Goal: Task Accomplishment & Management: Complete application form

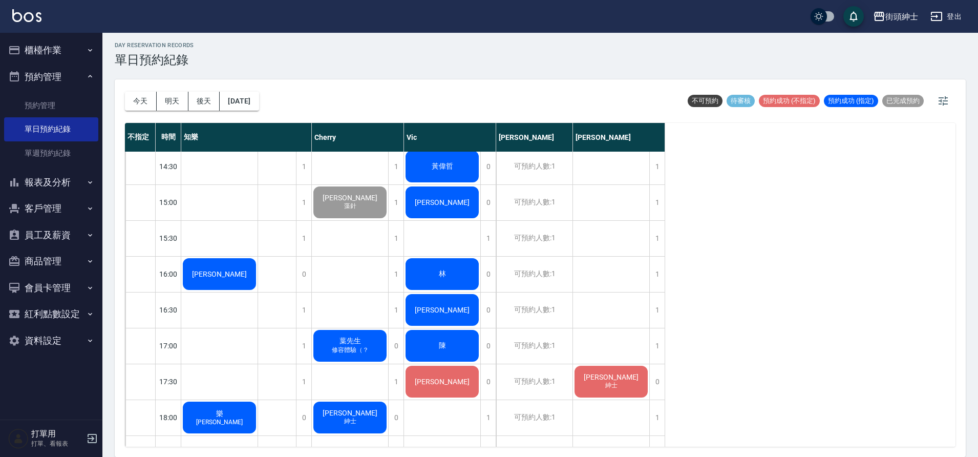
scroll to position [400, 0]
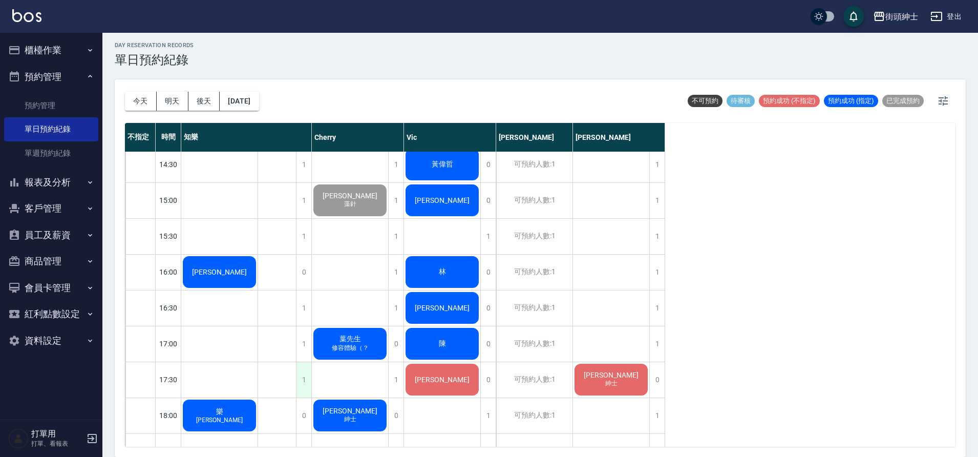
click at [299, 375] on div "1" at bounding box center [303, 379] width 15 height 35
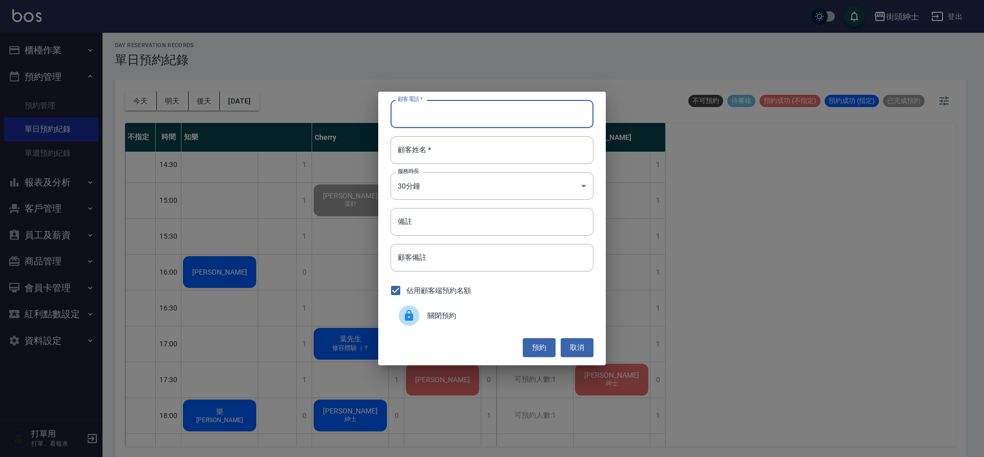
click at [473, 113] on input "顧客電話   *" at bounding box center [491, 114] width 203 height 28
click at [581, 349] on button "取消" at bounding box center [576, 347] width 33 height 19
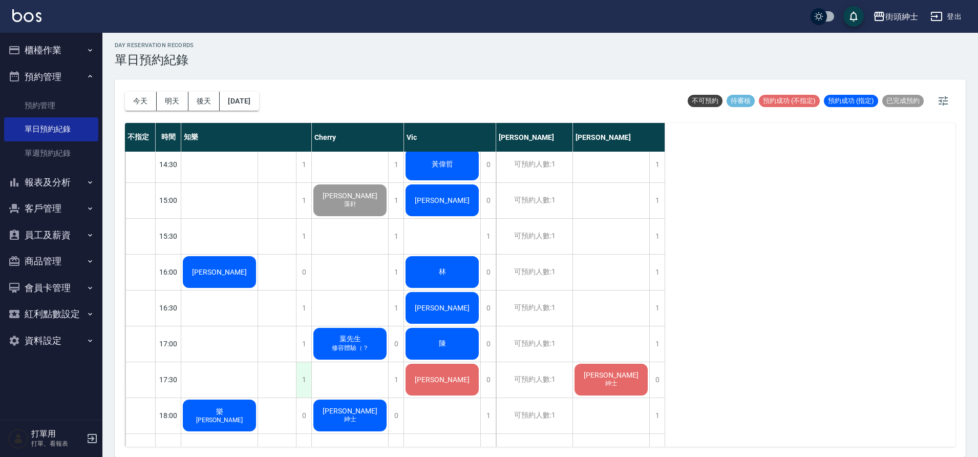
click at [305, 382] on div "1" at bounding box center [303, 379] width 15 height 35
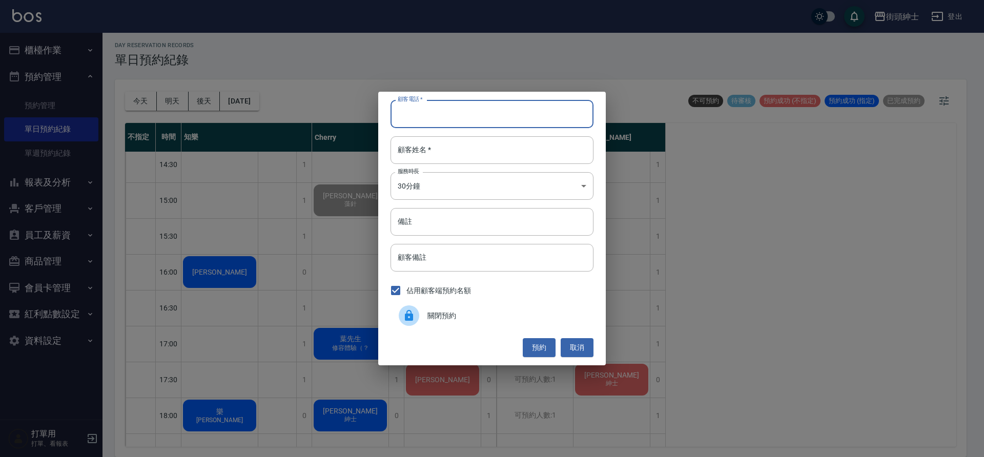
click at [488, 115] on input "顧客電話   *" at bounding box center [491, 114] width 203 height 28
type input "０"
type input "0987817090"
click at [461, 142] on input "顧客姓名   *" at bounding box center [491, 150] width 203 height 28
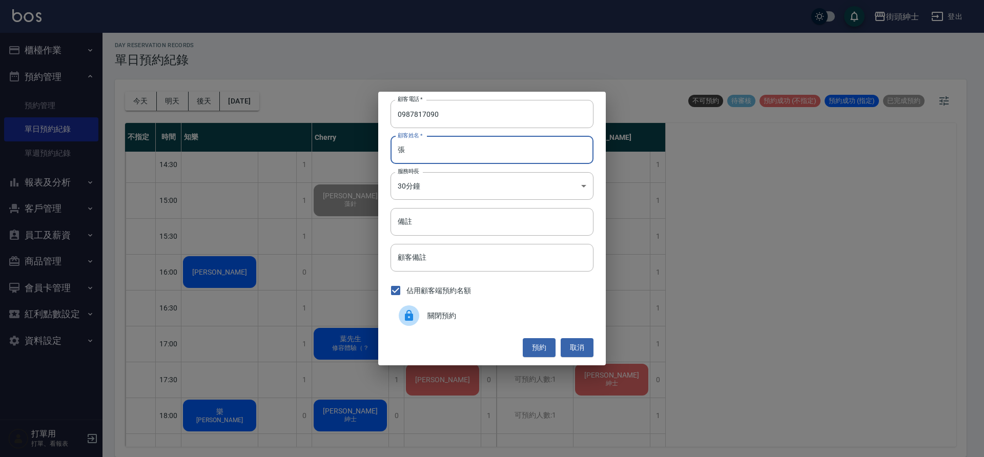
type input "張"
click at [537, 354] on button "預約" at bounding box center [539, 347] width 33 height 19
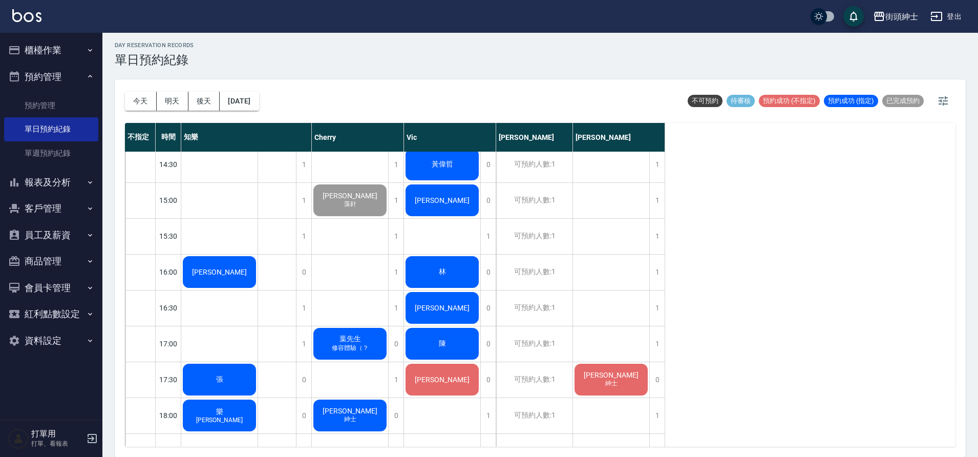
click at [224, 133] on span "張" at bounding box center [219, 128] width 59 height 8
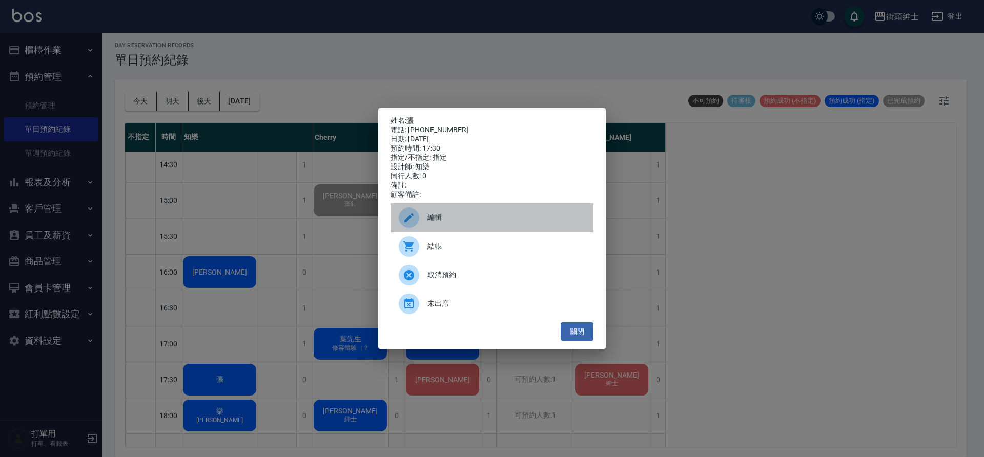
click at [469, 219] on span "編輯" at bounding box center [506, 217] width 158 height 11
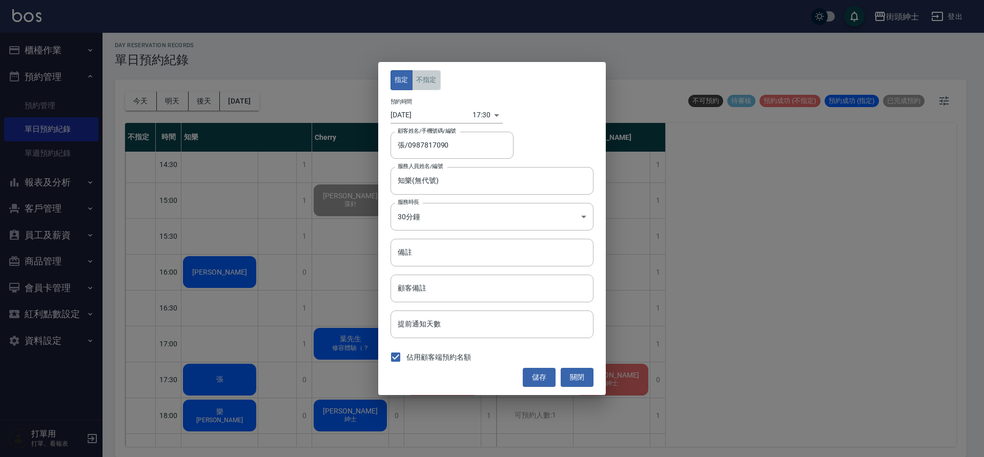
click at [435, 76] on button "不指定" at bounding box center [426, 80] width 29 height 20
click at [547, 379] on button "儲存" at bounding box center [539, 377] width 33 height 19
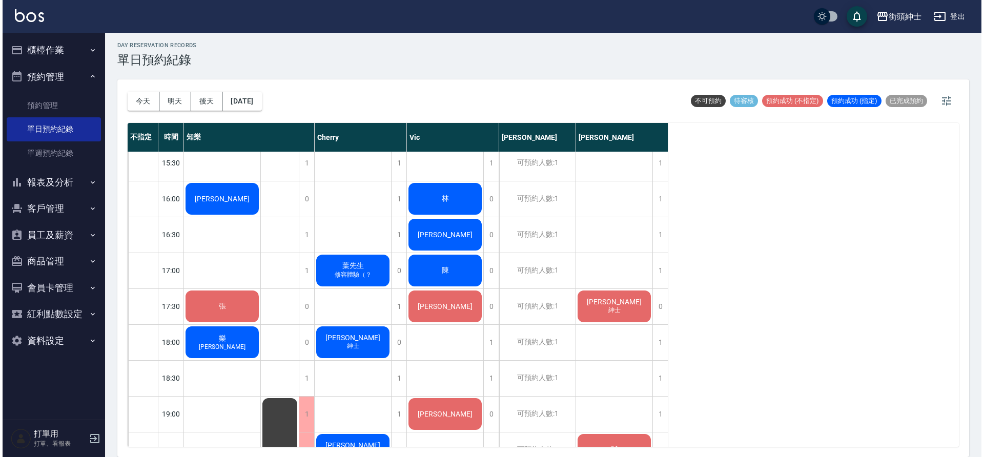
scroll to position [471, 0]
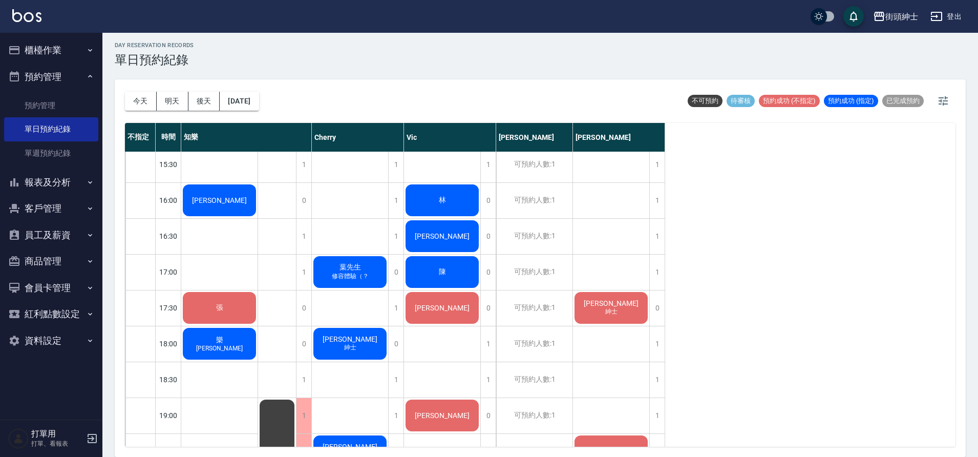
click at [222, 61] on span "修容體驗（？" at bounding box center [220, 61] width 4 height 0
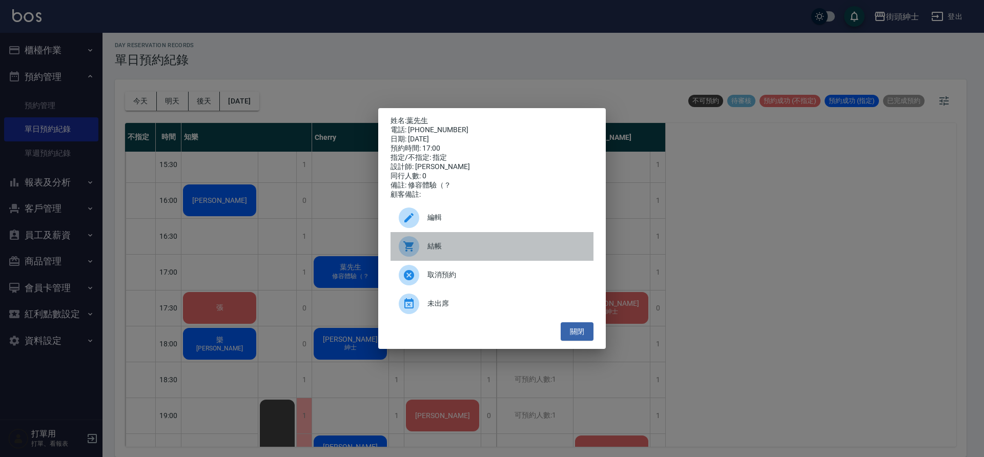
click at [408, 250] on icon at bounding box center [408, 246] width 10 height 10
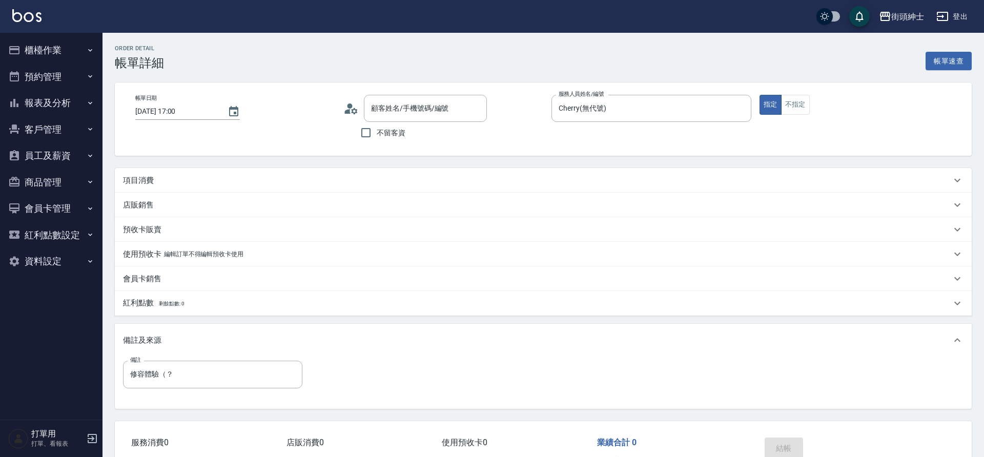
type input "2025/08/22 17:00"
type input "Cherry(無代號)"
type input "修容體驗（？"
click at [223, 169] on div "項目消費" at bounding box center [543, 180] width 857 height 25
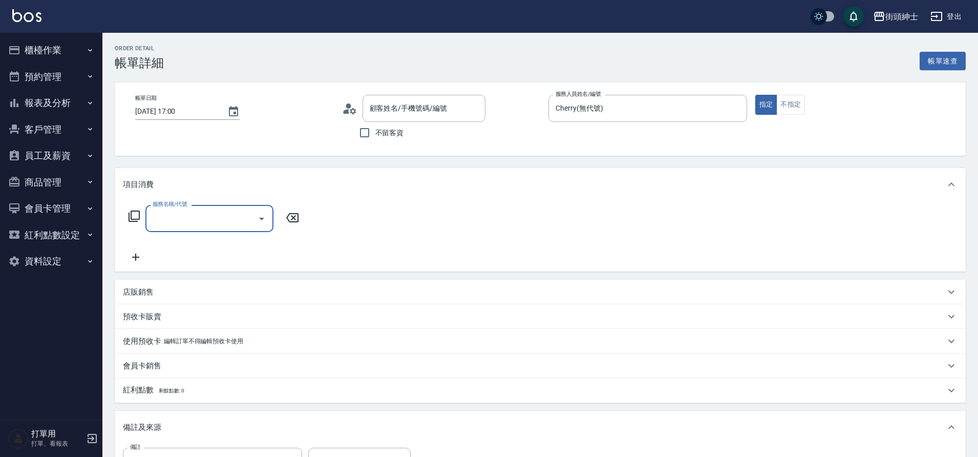
scroll to position [14, 0]
type input "葉先生/0921280485/null"
click at [171, 208] on div "服務名稱/代號" at bounding box center [209, 218] width 128 height 27
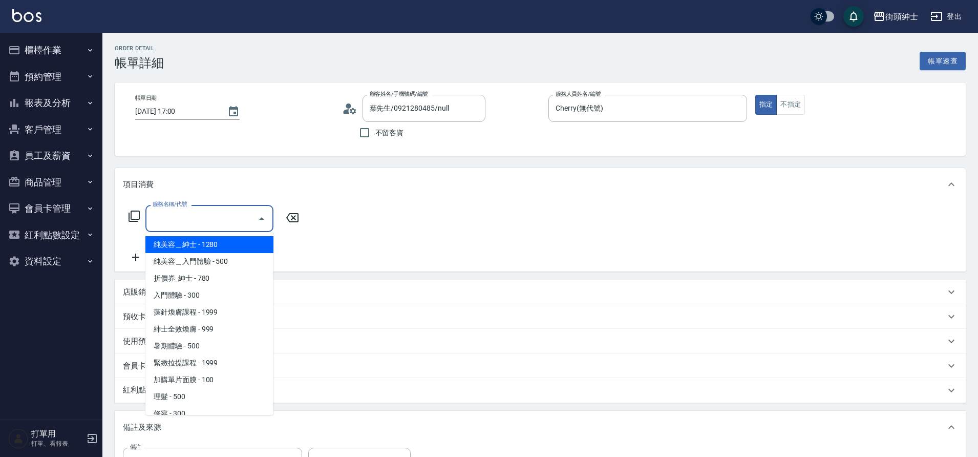
click at [210, 346] on span "暑期體驗 - 500" at bounding box center [209, 346] width 128 height 17
type input "暑期體驗"
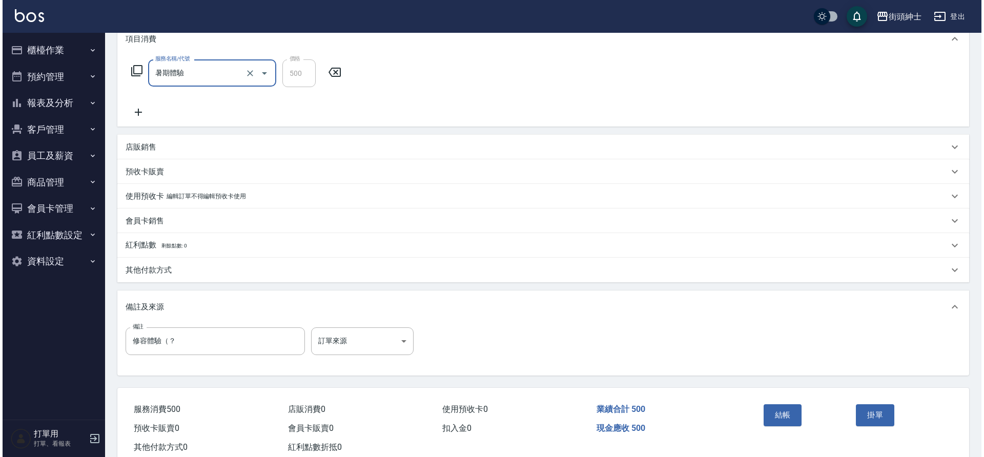
scroll to position [175, 0]
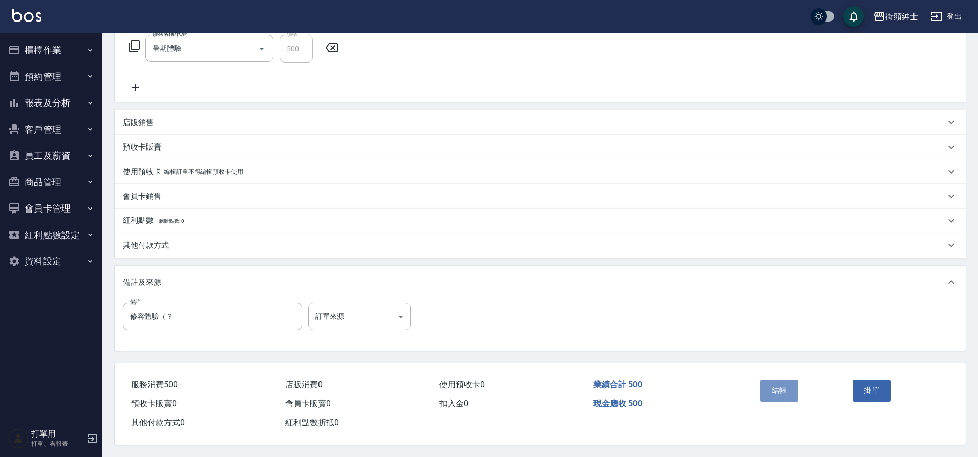
click at [769, 394] on button "結帳" at bounding box center [780, 391] width 38 height 22
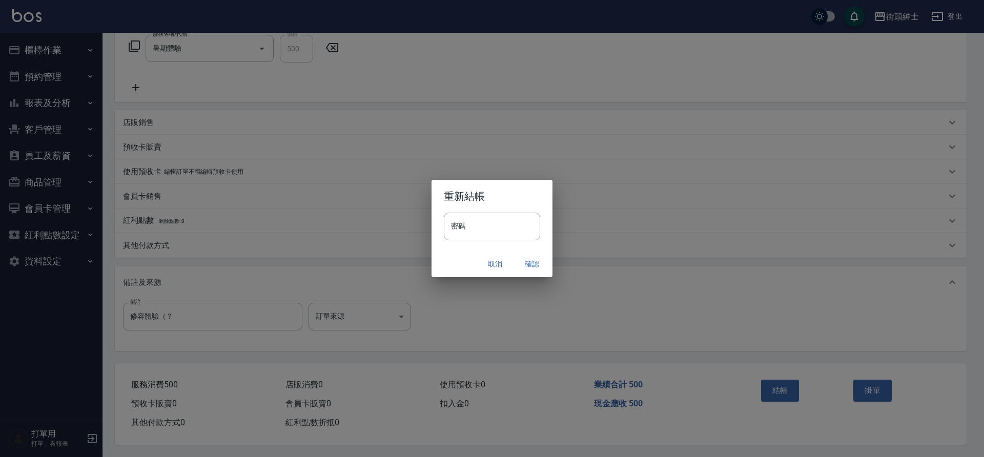
click at [536, 266] on button "確認" at bounding box center [531, 264] width 33 height 19
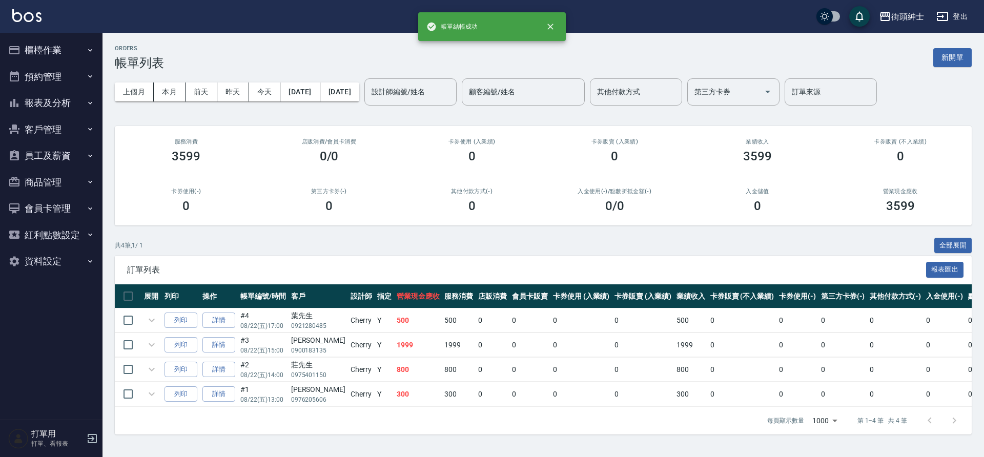
drag, startPoint x: 0, startPoint y: 0, endPoint x: 53, endPoint y: 77, distance: 93.5
click at [53, 77] on button "預約管理" at bounding box center [51, 77] width 94 height 27
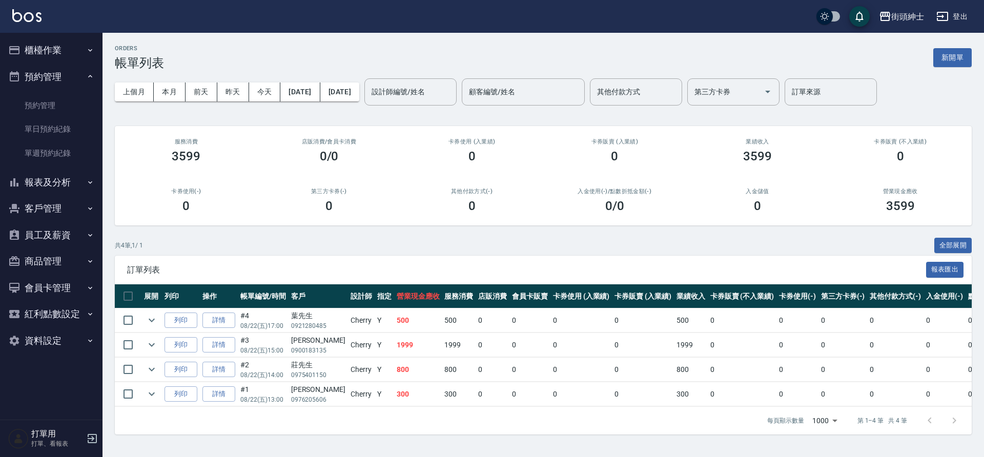
click at [74, 129] on link "單日預約紀錄" at bounding box center [51, 129] width 94 height 24
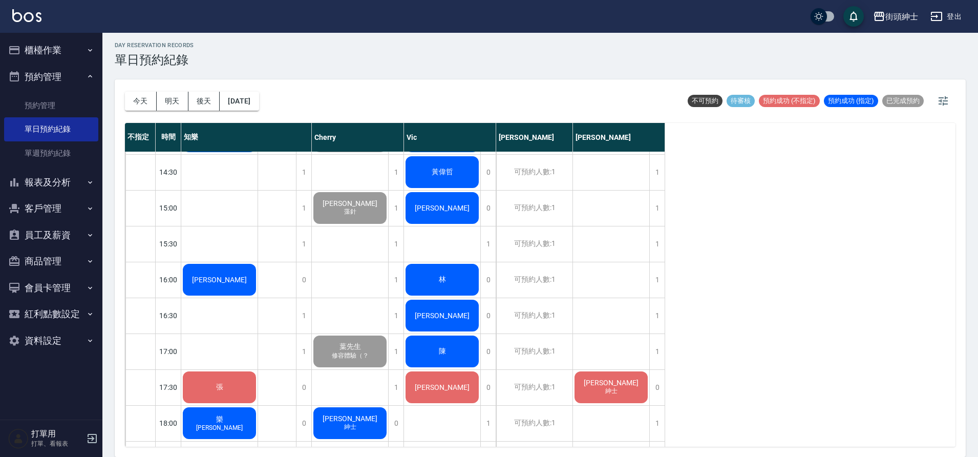
scroll to position [339, 0]
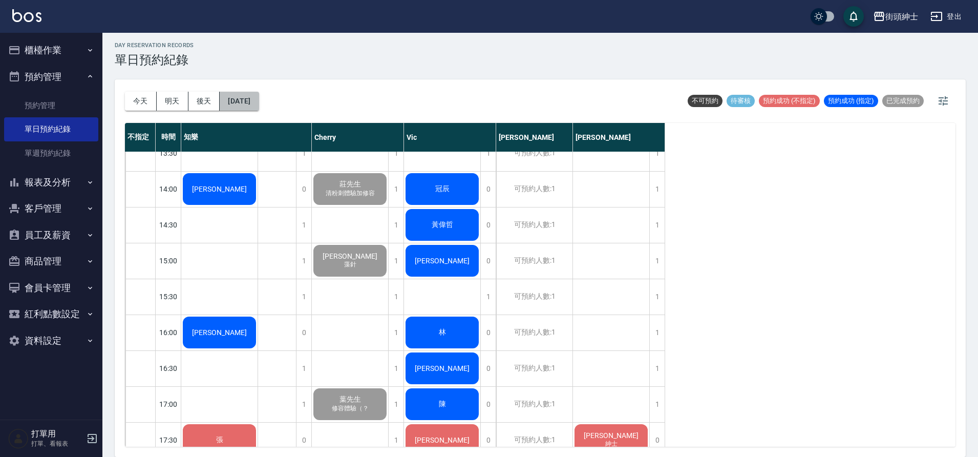
click at [259, 108] on button "[DATE]" at bounding box center [239, 101] width 39 height 19
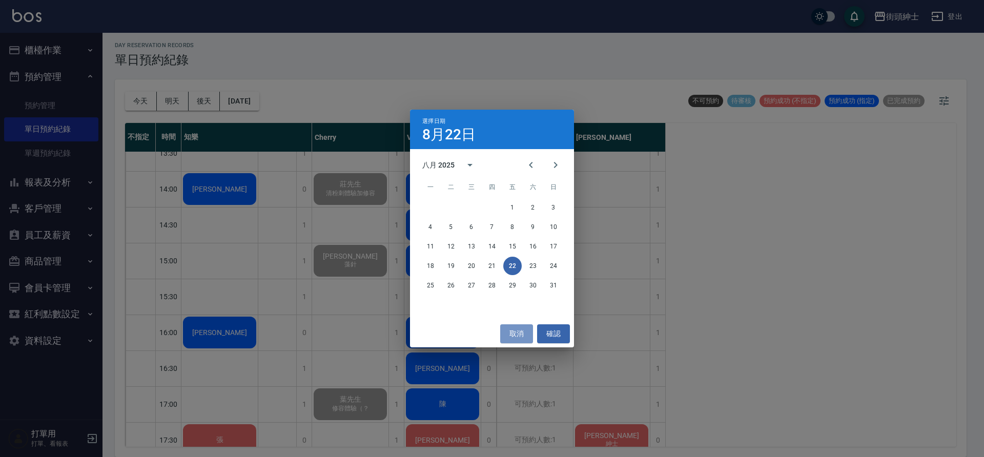
click at [518, 340] on button "取消" at bounding box center [516, 333] width 33 height 19
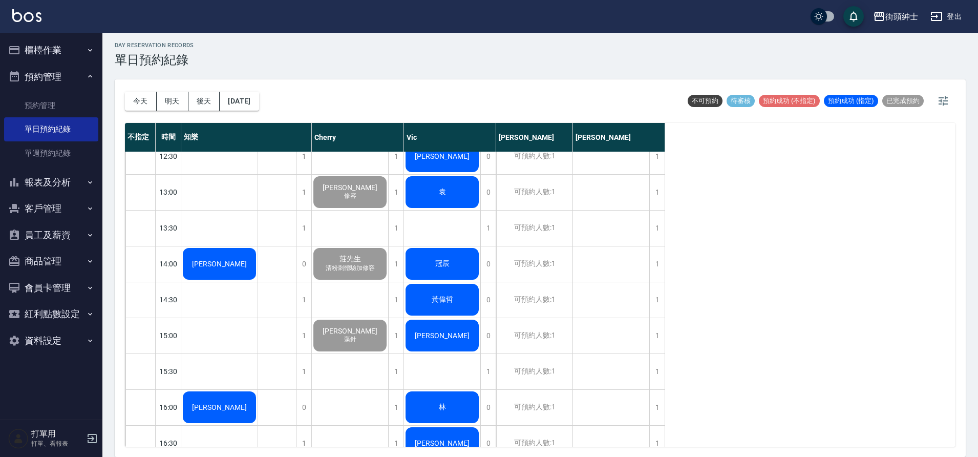
scroll to position [346, 0]
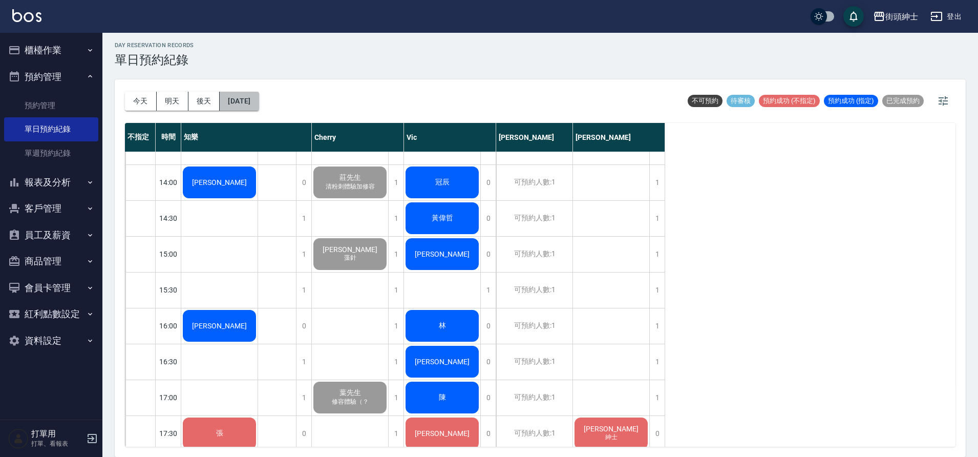
click at [259, 103] on button "[DATE]" at bounding box center [239, 101] width 39 height 19
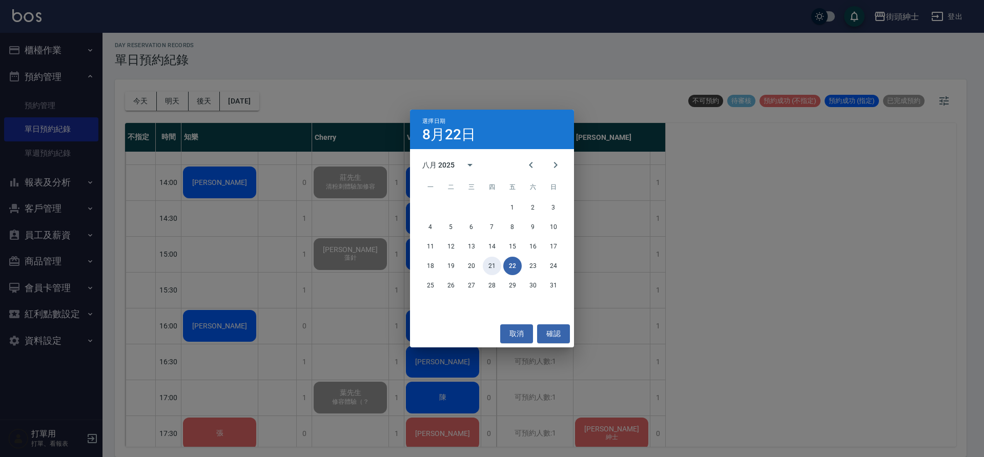
click at [491, 261] on button "21" at bounding box center [492, 266] width 18 height 18
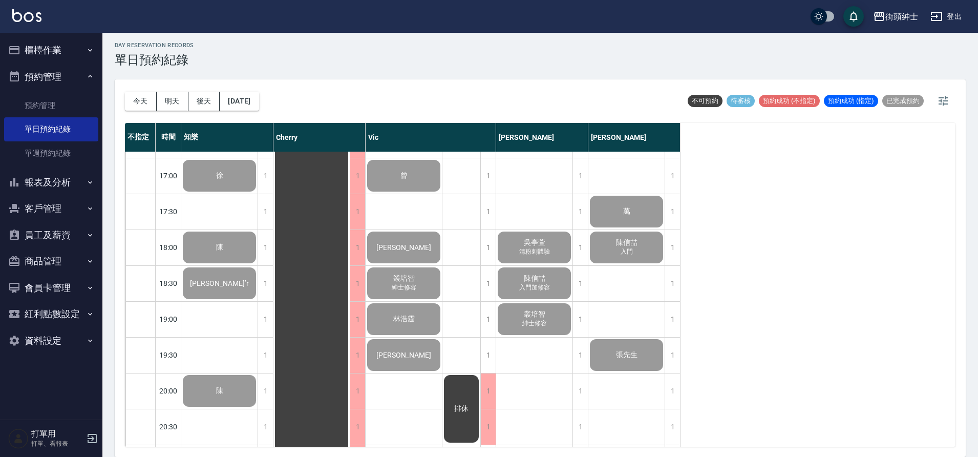
scroll to position [580, 0]
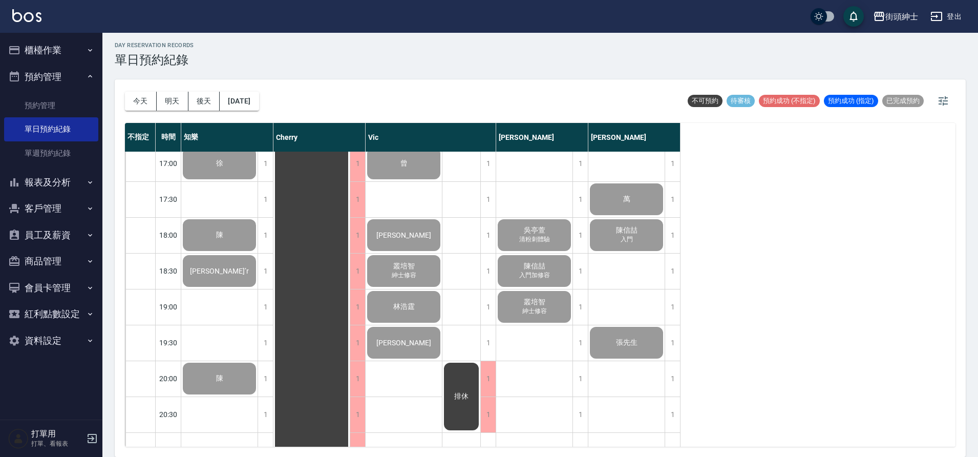
click at [255, 107] on button "2025/08/21" at bounding box center [239, 101] width 39 height 19
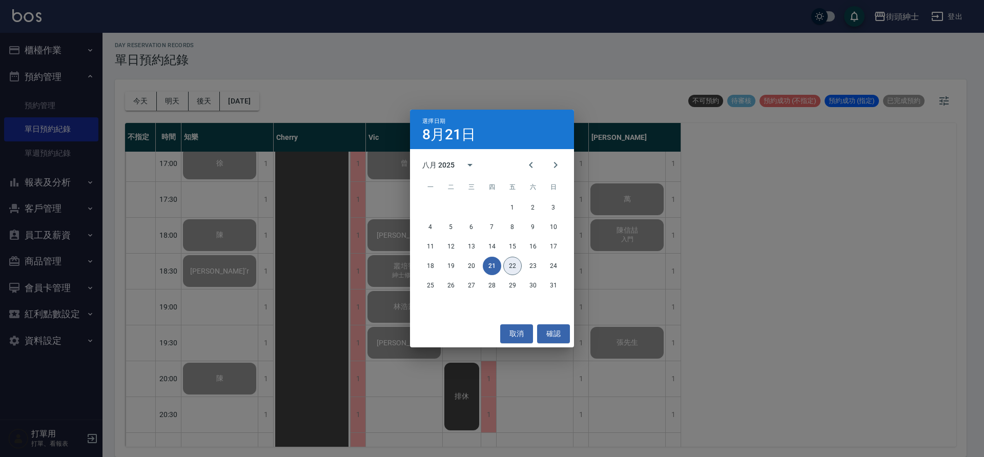
click at [519, 262] on button "22" at bounding box center [512, 266] width 18 height 18
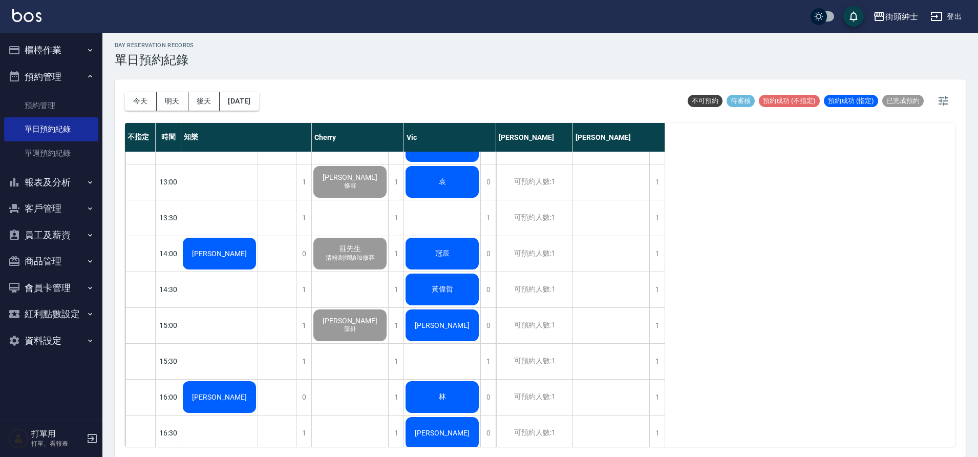
scroll to position [186, 0]
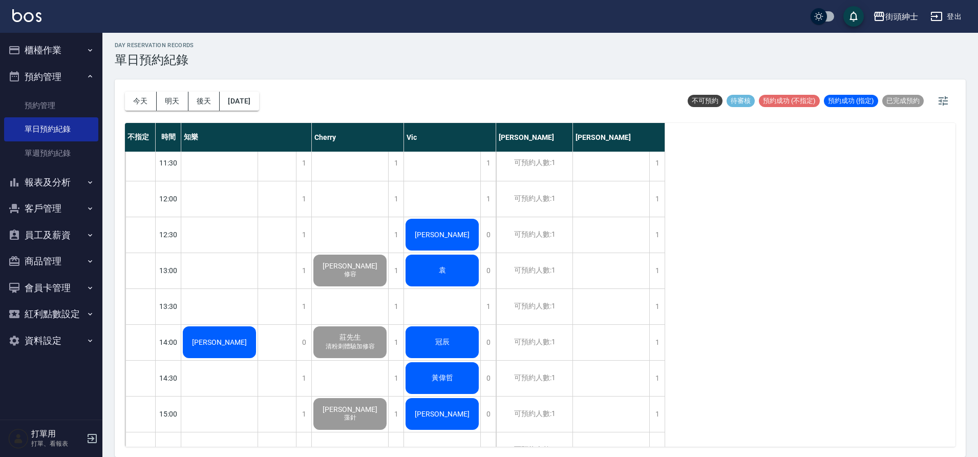
click at [259, 106] on button "[DATE]" at bounding box center [239, 101] width 39 height 19
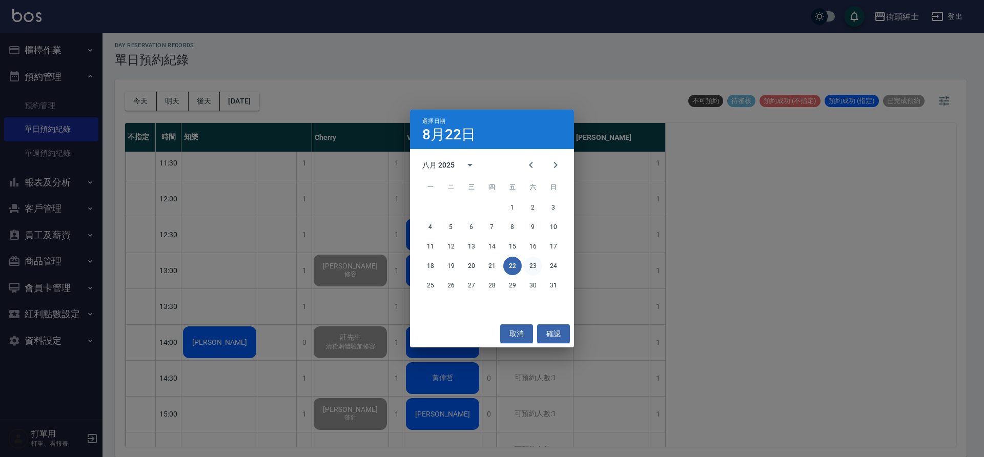
drag, startPoint x: 53, startPoint y: 77, endPoint x: 529, endPoint y: 259, distance: 509.2
click at [529, 259] on button "23" at bounding box center [533, 266] width 18 height 18
click at [529, 259] on div at bounding box center [492, 228] width 984 height 457
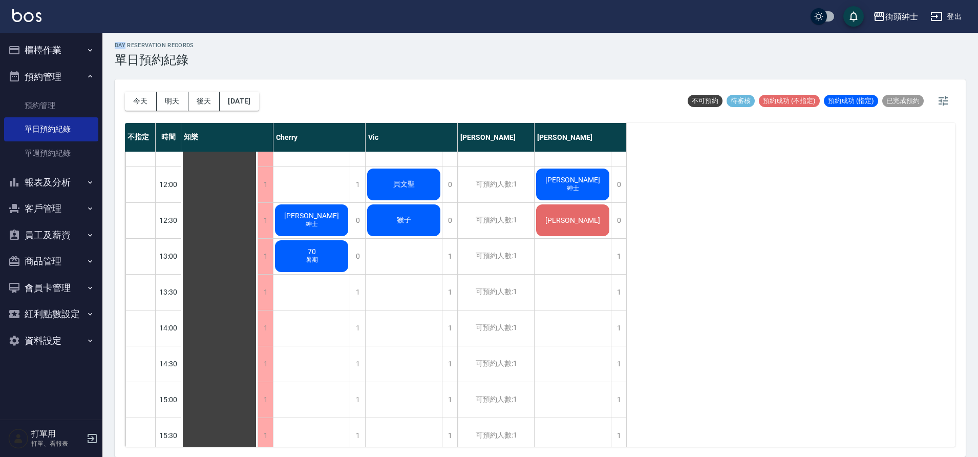
scroll to position [367, 0]
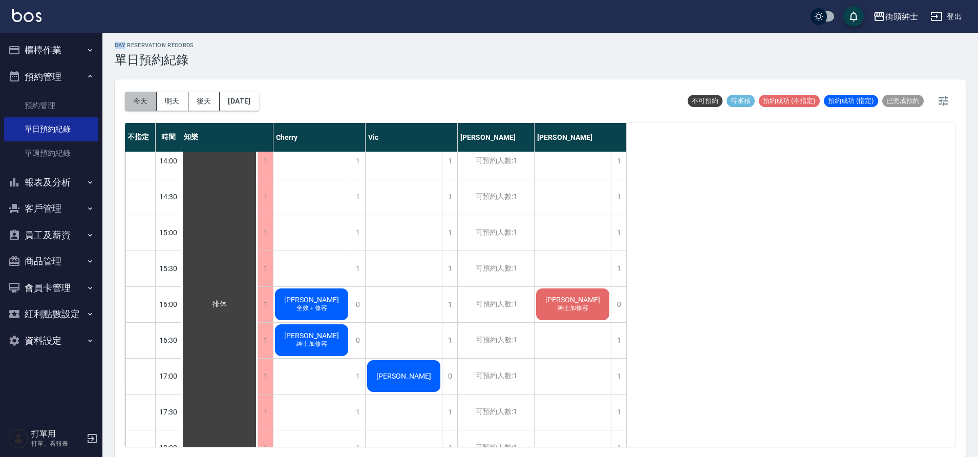
click at [143, 93] on button "今天" at bounding box center [141, 101] width 32 height 19
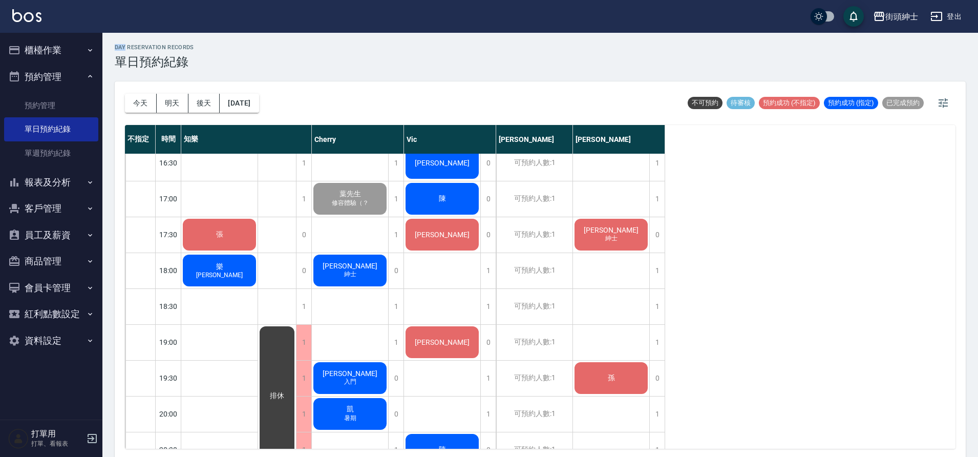
scroll to position [554, 0]
